Goal: Check status: Check status

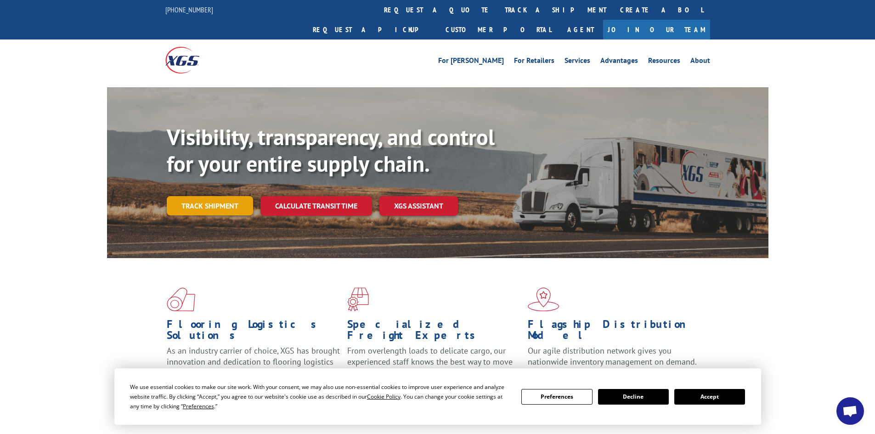
click at [221, 196] on link "Track shipment" at bounding box center [210, 205] width 86 height 19
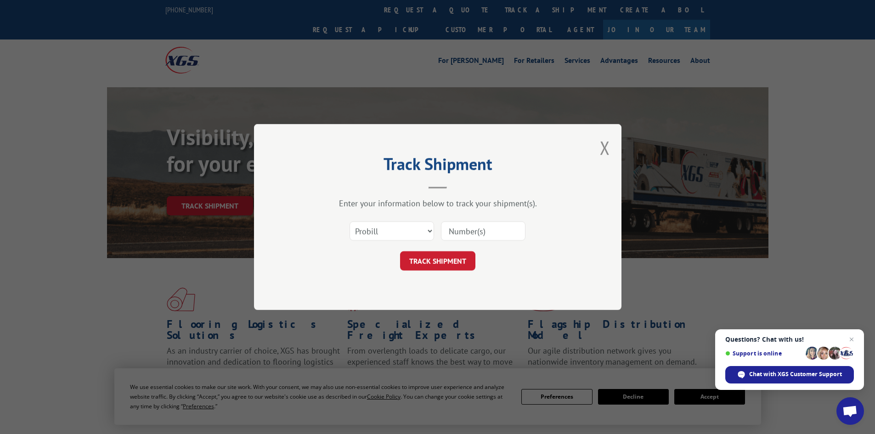
click at [452, 228] on input at bounding box center [483, 231] width 85 height 19
paste input "173411148"
type input "173411148"
click at [453, 262] on button "TRACK SHIPMENT" at bounding box center [437, 260] width 75 height 19
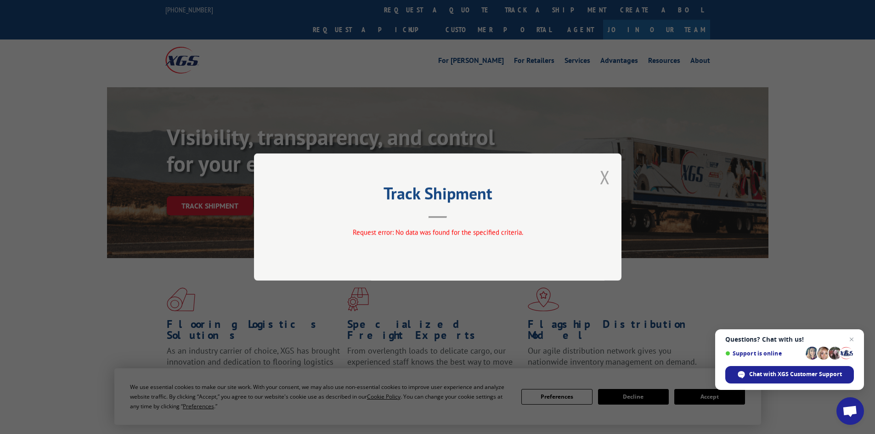
click at [605, 177] on button "Close modal" at bounding box center [605, 177] width 10 height 24
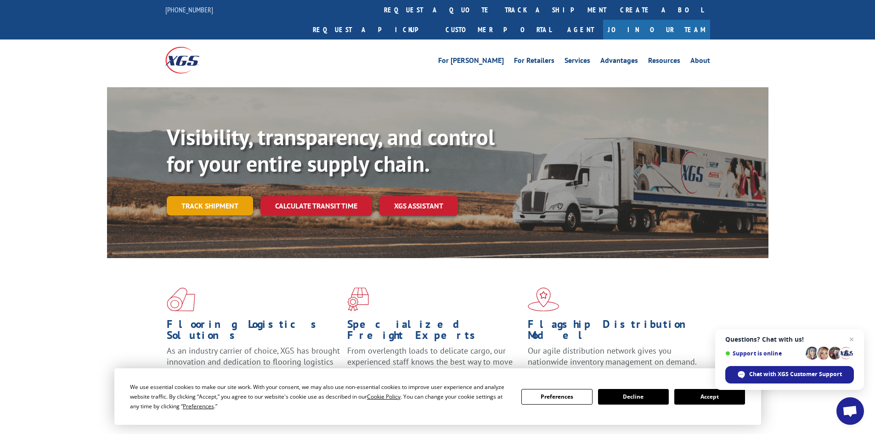
click at [231, 196] on link "Track shipment" at bounding box center [210, 205] width 86 height 19
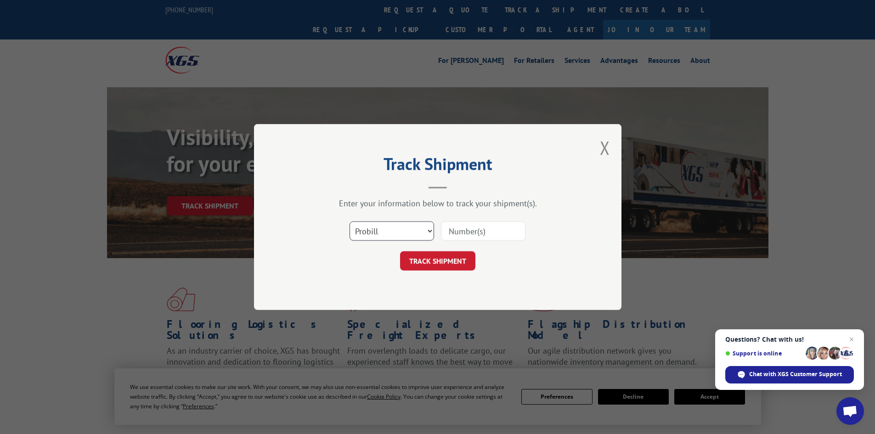
click at [430, 233] on select "Select category... Probill BOL PO" at bounding box center [392, 231] width 85 height 19
select select "bol"
click at [350, 222] on select "Select category... Probill BOL PO" at bounding box center [392, 231] width 85 height 19
click at [468, 233] on input at bounding box center [483, 231] width 85 height 19
paste input "60111845143"
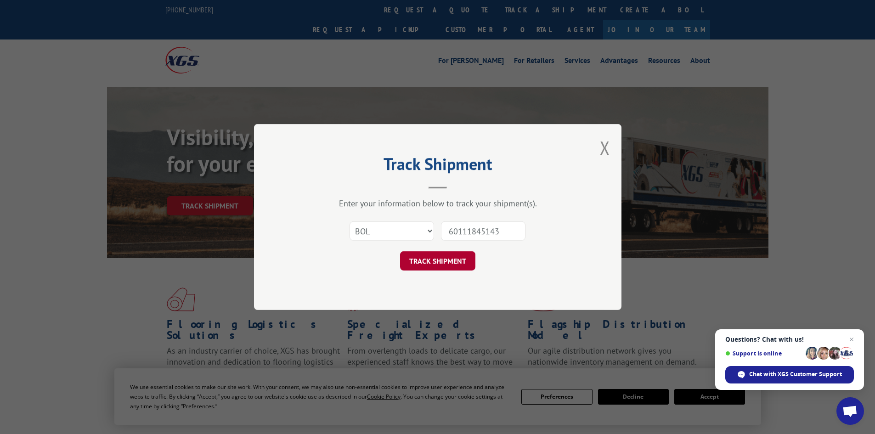
type input "60111845143"
click at [442, 261] on button "TRACK SHIPMENT" at bounding box center [437, 260] width 75 height 19
